Goal: Navigation & Orientation: Find specific page/section

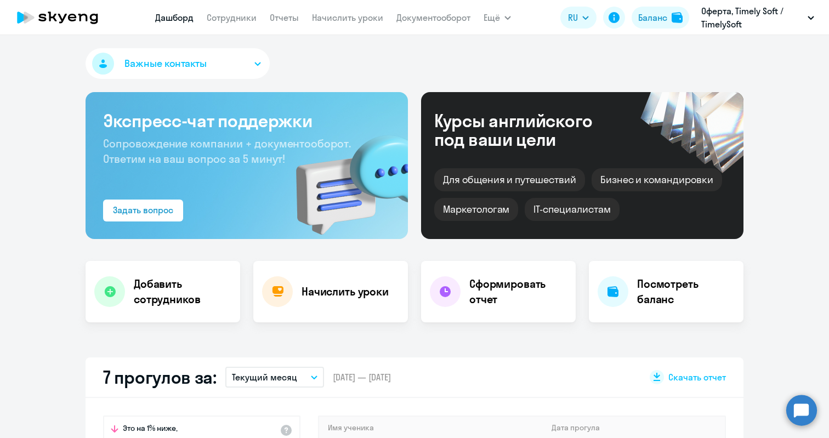
select select "30"
click at [222, 20] on link "Сотрудники" at bounding box center [232, 17] width 50 height 11
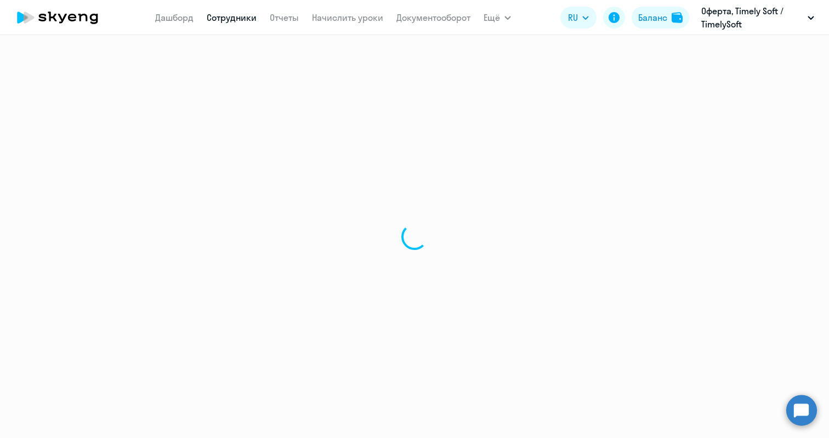
select select "30"
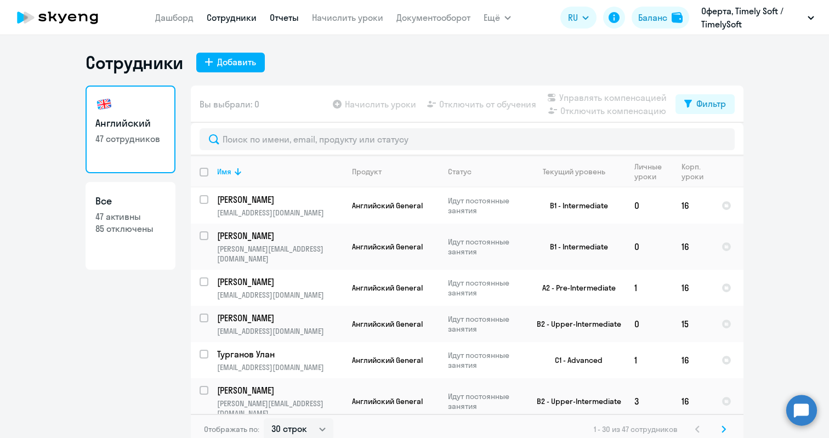
click at [290, 18] on link "Отчеты" at bounding box center [284, 17] width 29 height 11
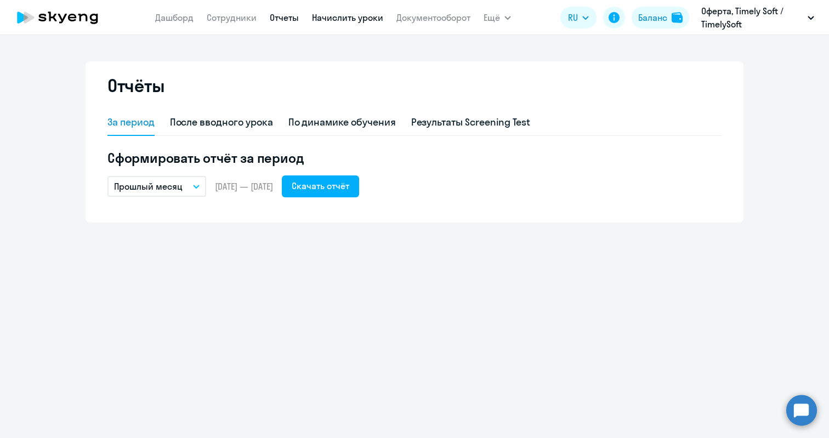
click at [322, 14] on link "Начислить уроки" at bounding box center [347, 17] width 71 height 11
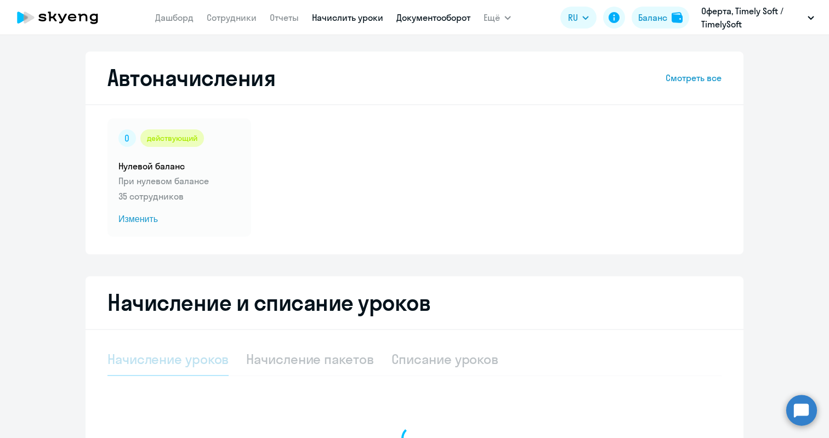
select select "10"
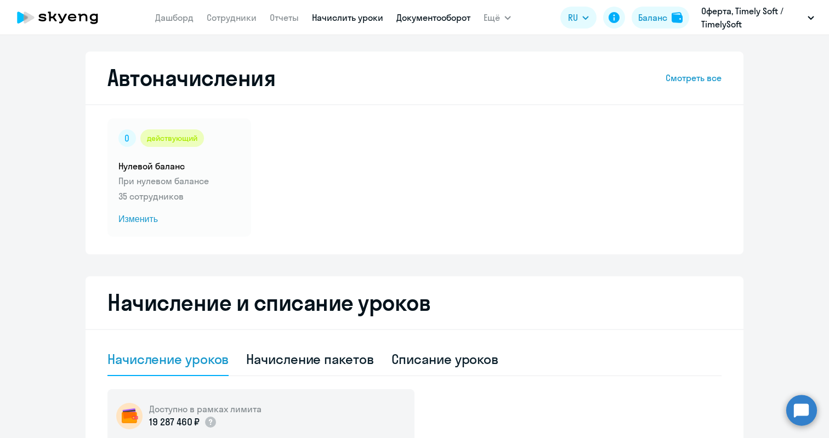
click at [417, 18] on link "Документооборот" at bounding box center [433, 17] width 74 height 11
